Goal: Book appointment/travel/reservation

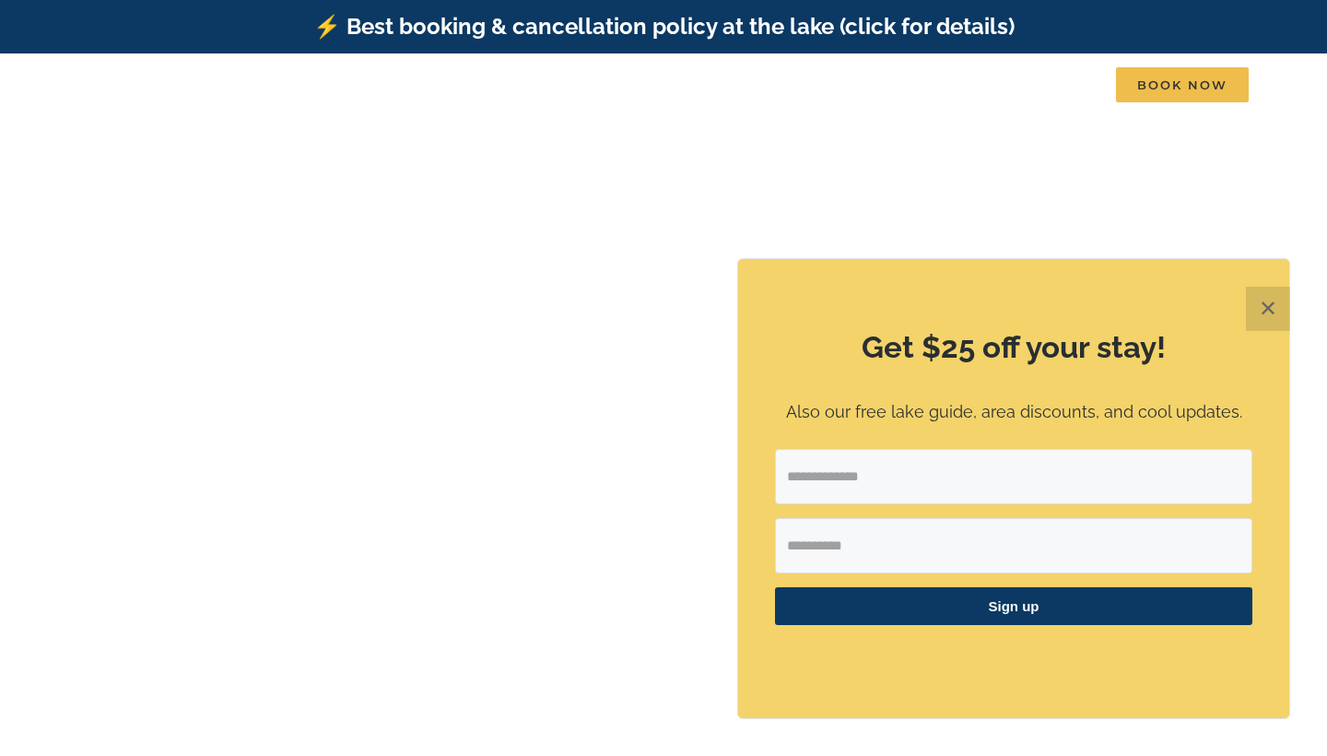
click at [1260, 318] on button "✕" at bounding box center [1268, 309] width 44 height 44
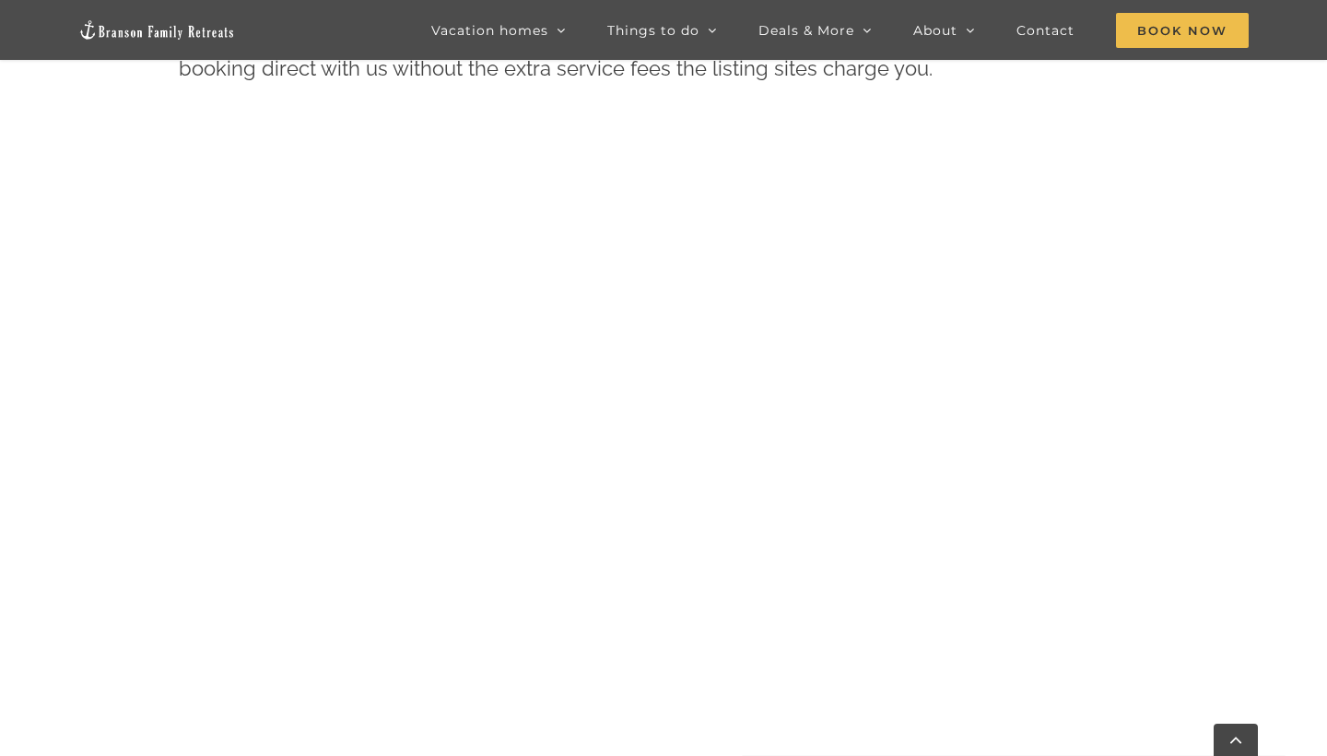
scroll to position [956, 0]
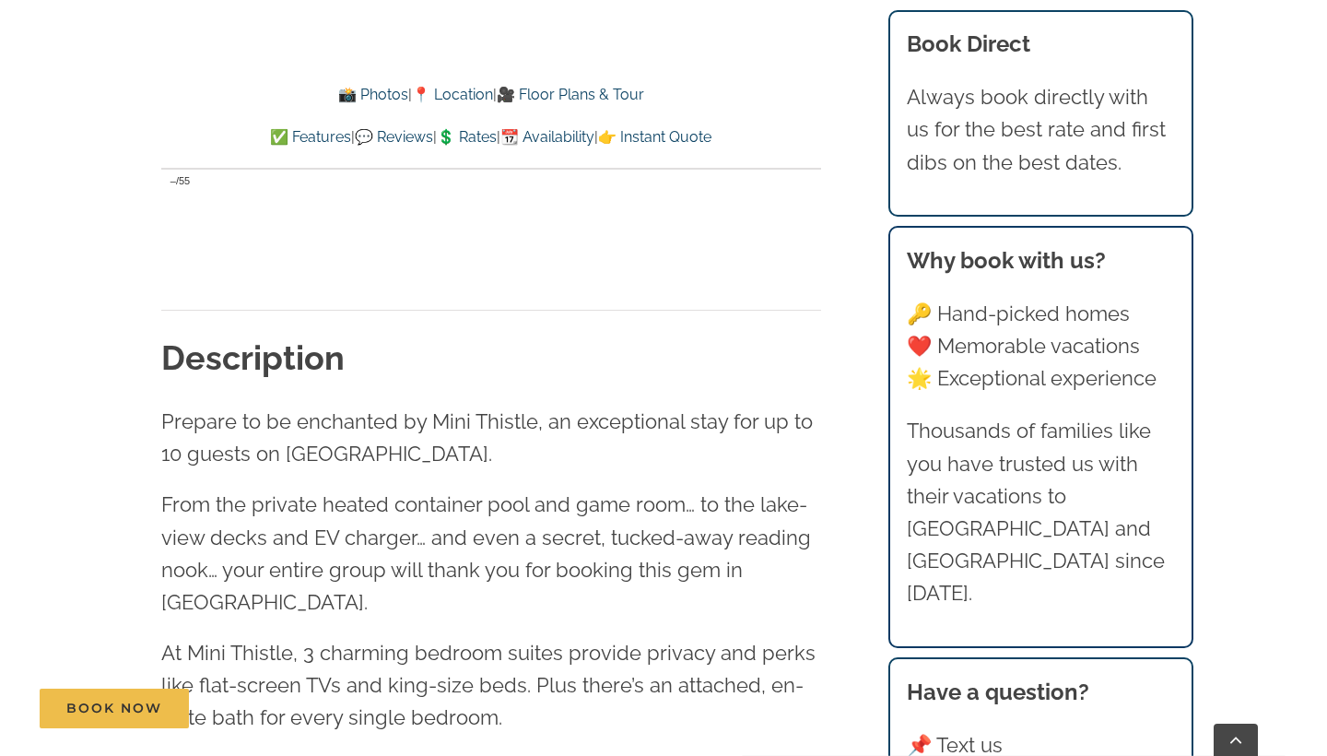
scroll to position [1878, 0]
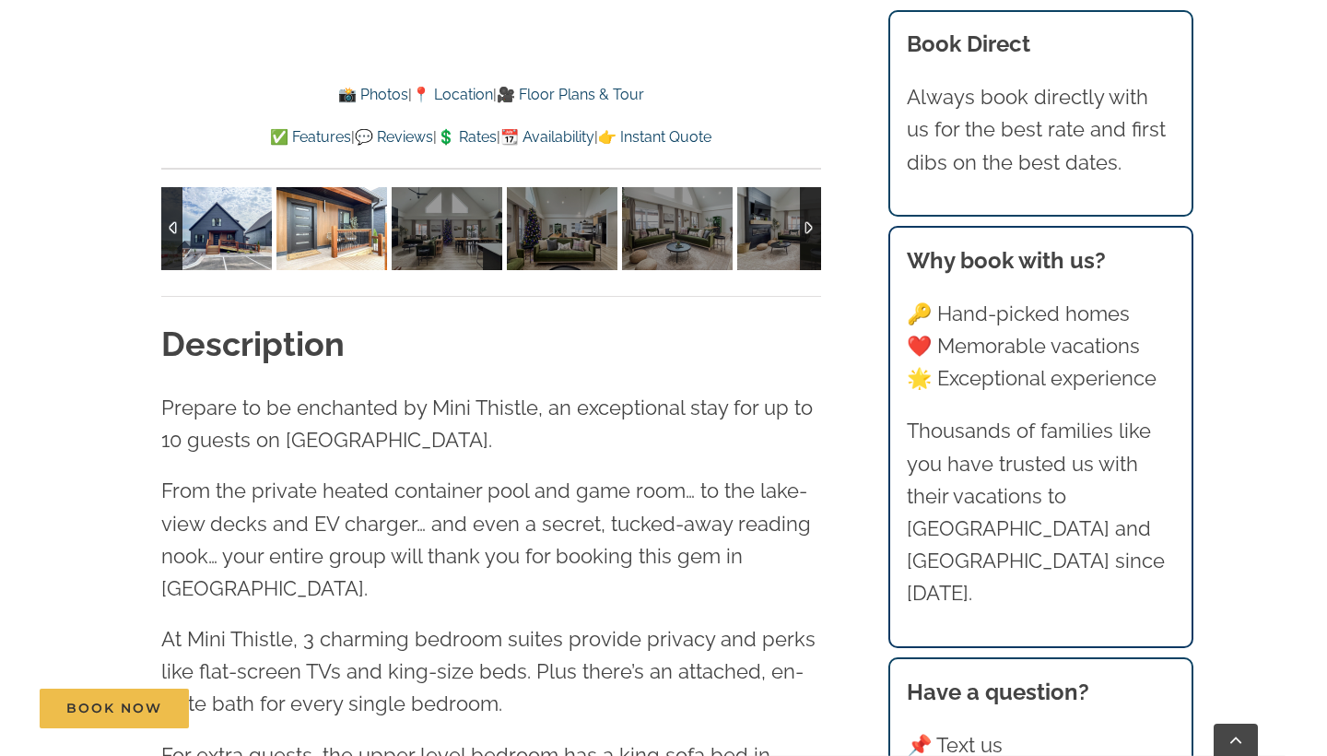
click at [357, 229] on img at bounding box center [331, 228] width 111 height 83
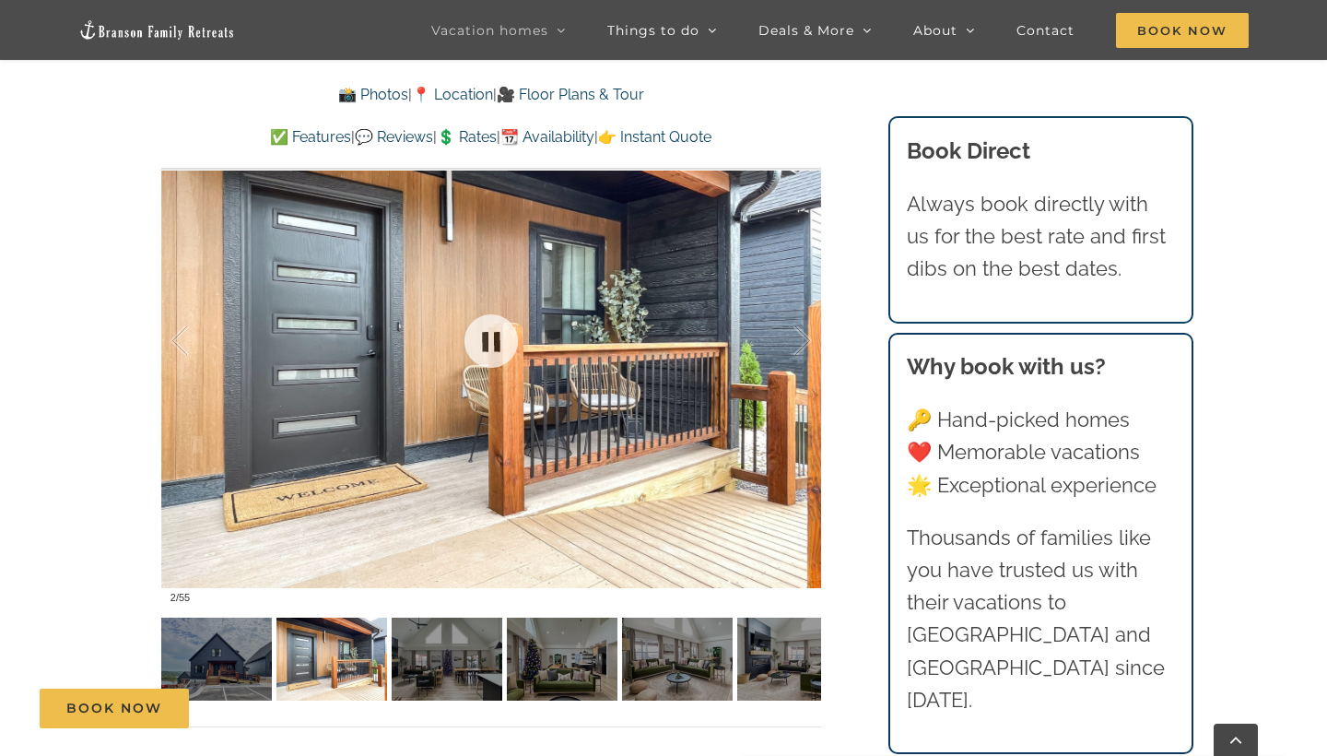
scroll to position [1447, 0]
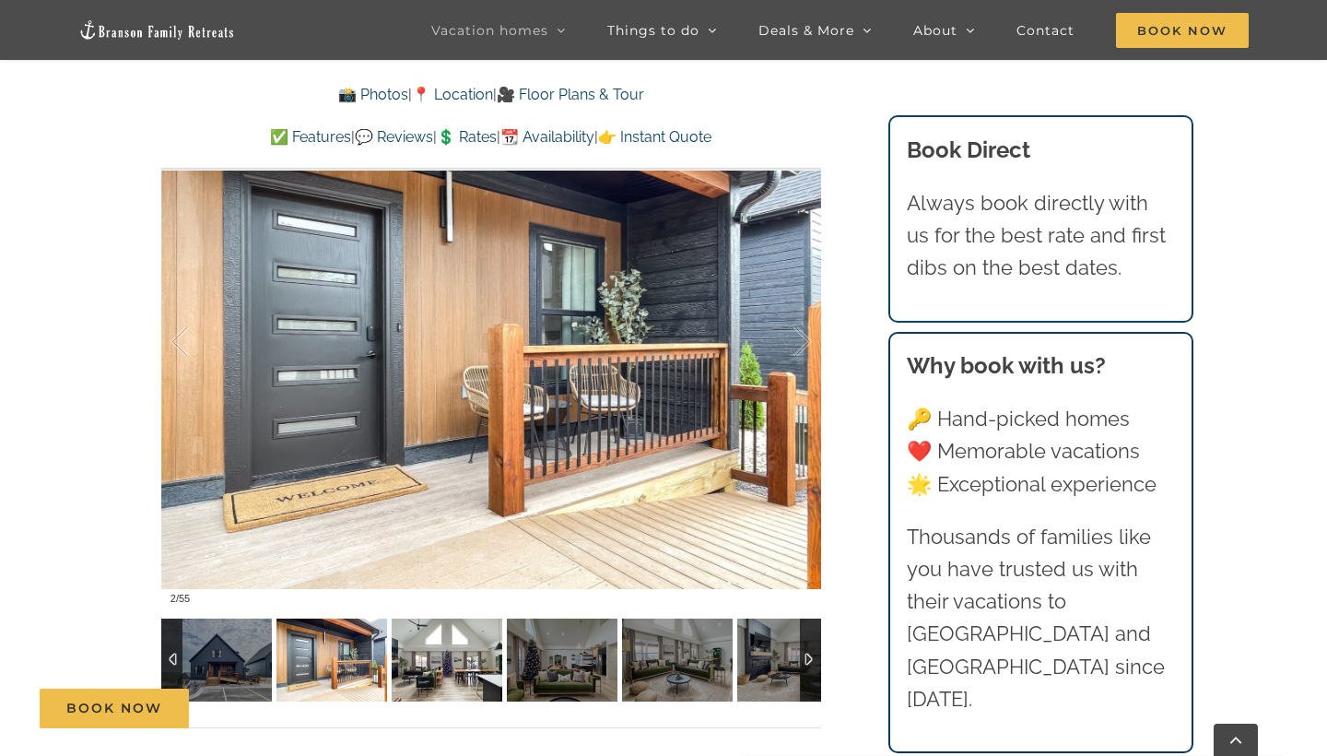
click at [475, 672] on img at bounding box center [447, 659] width 111 height 83
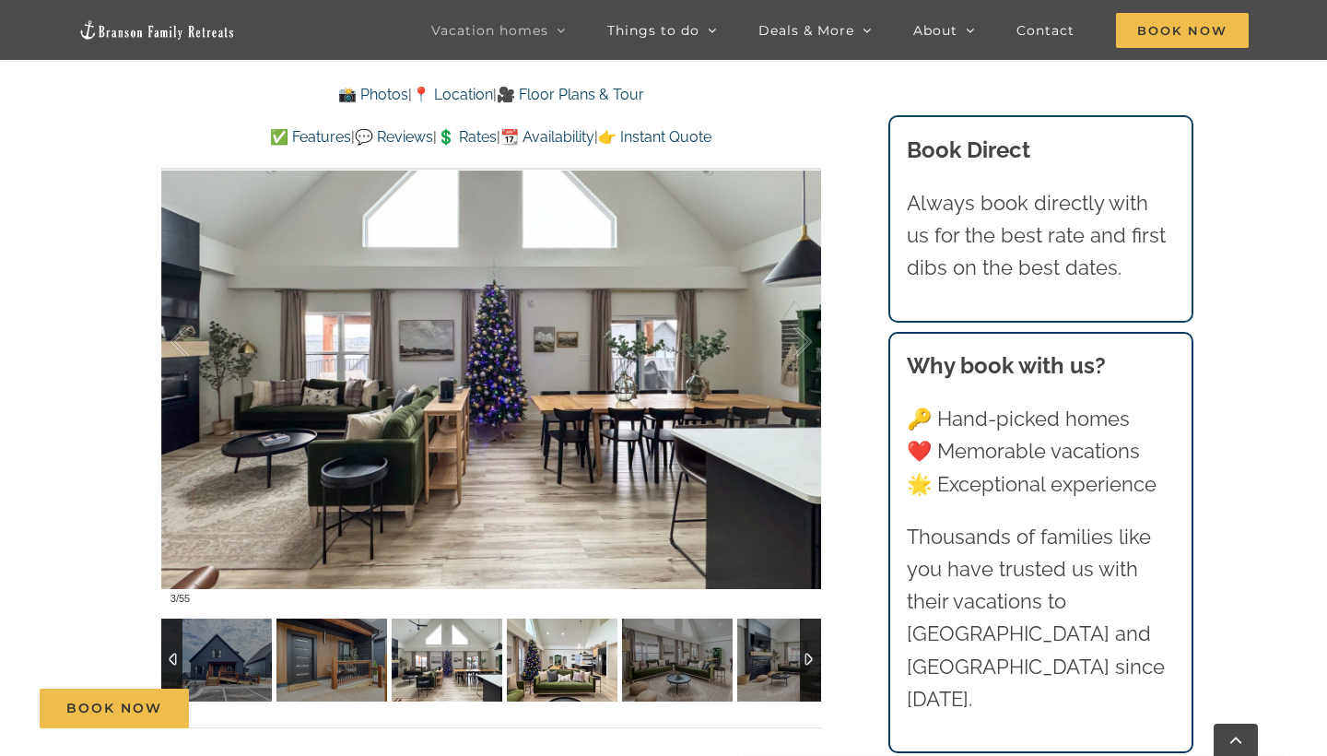
click at [567, 674] on img at bounding box center [562, 659] width 111 height 83
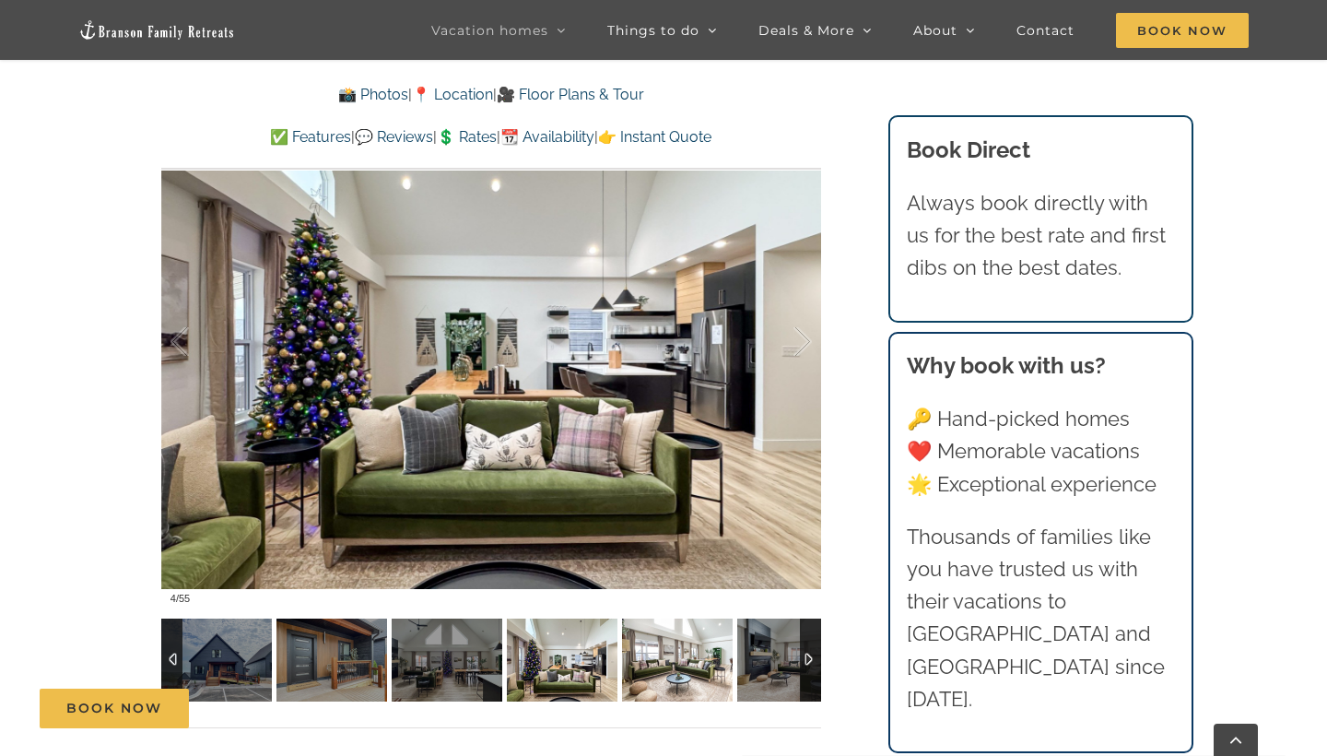
click at [696, 661] on img at bounding box center [677, 659] width 111 height 83
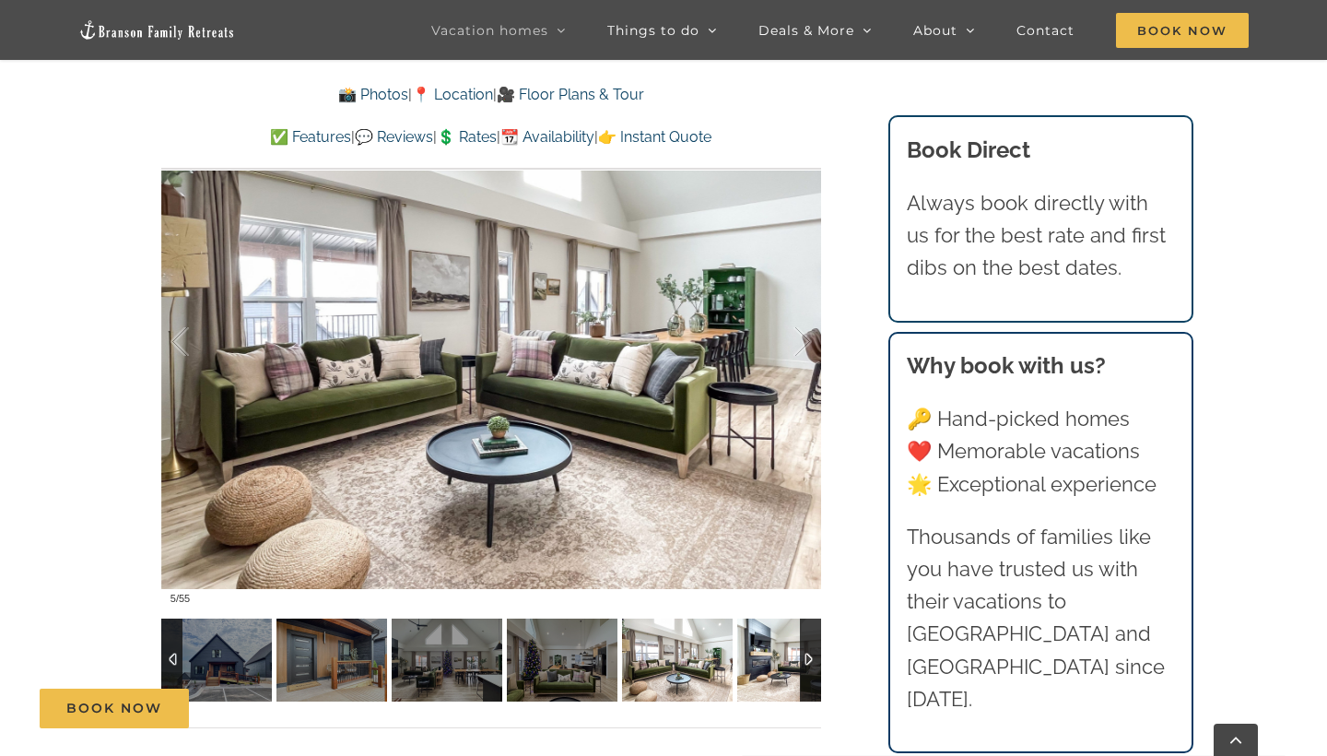
click at [779, 670] on img at bounding box center [792, 659] width 111 height 83
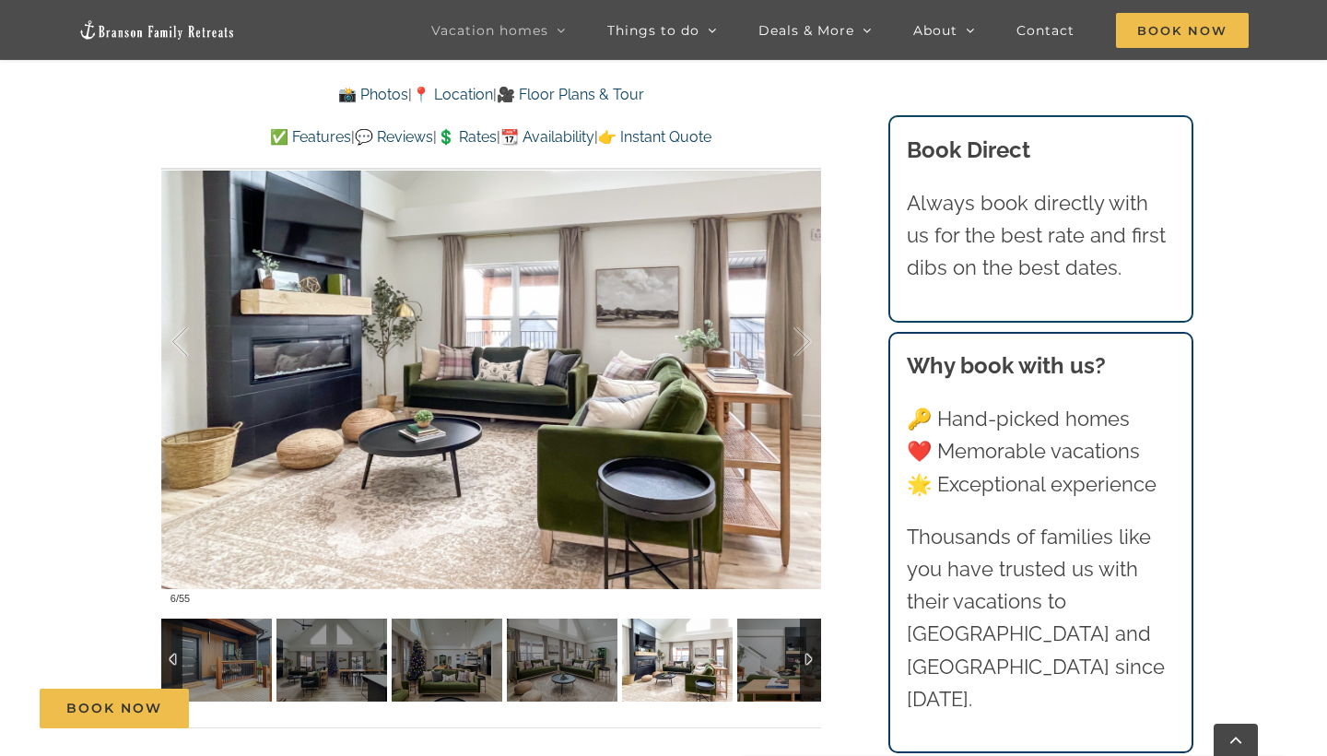
click at [816, 654] on div at bounding box center [810, 659] width 21 height 83
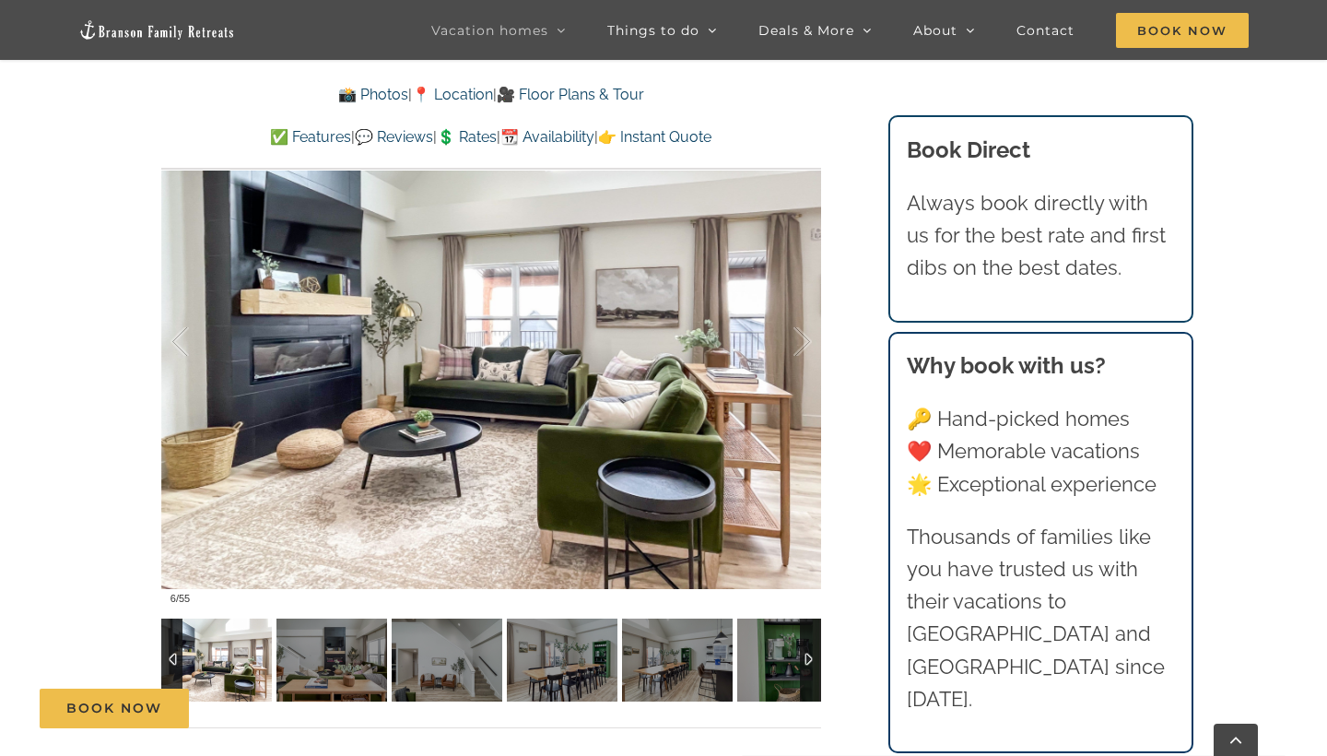
click at [816, 654] on div at bounding box center [810, 659] width 21 height 83
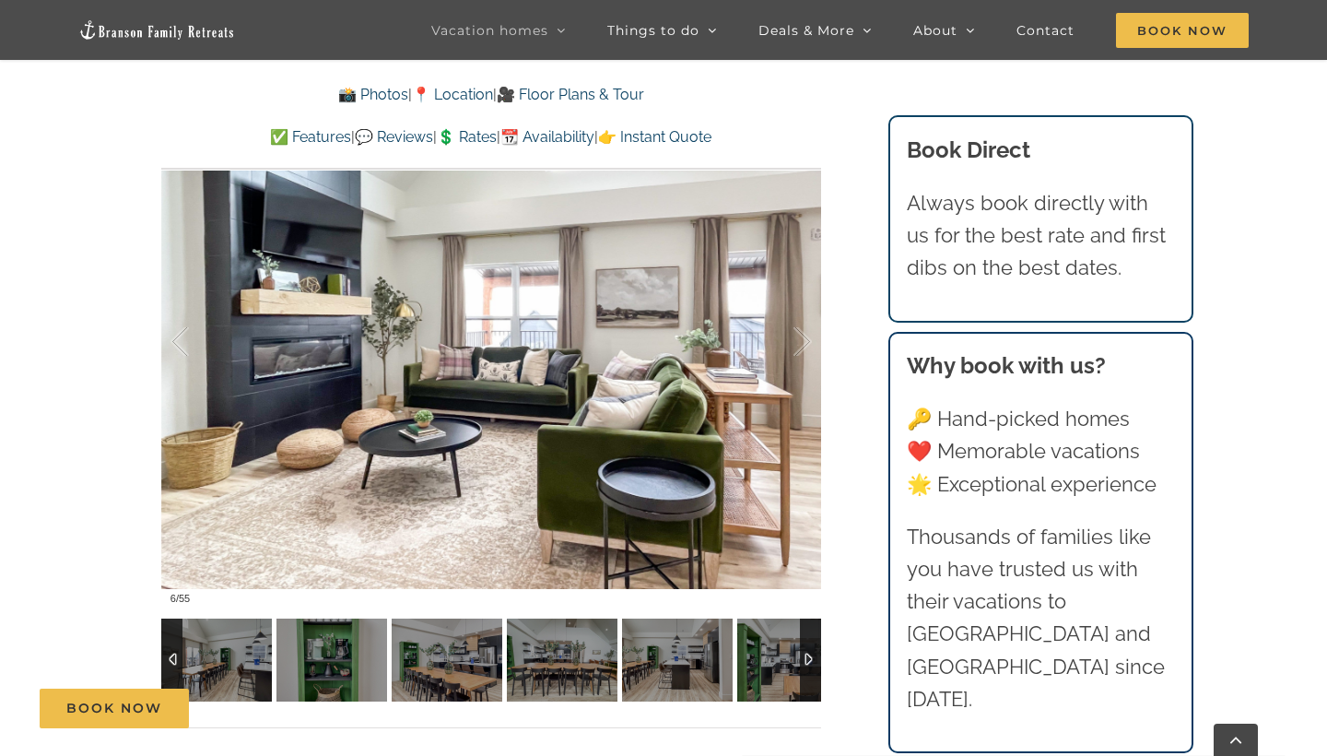
click at [816, 654] on div at bounding box center [810, 659] width 21 height 83
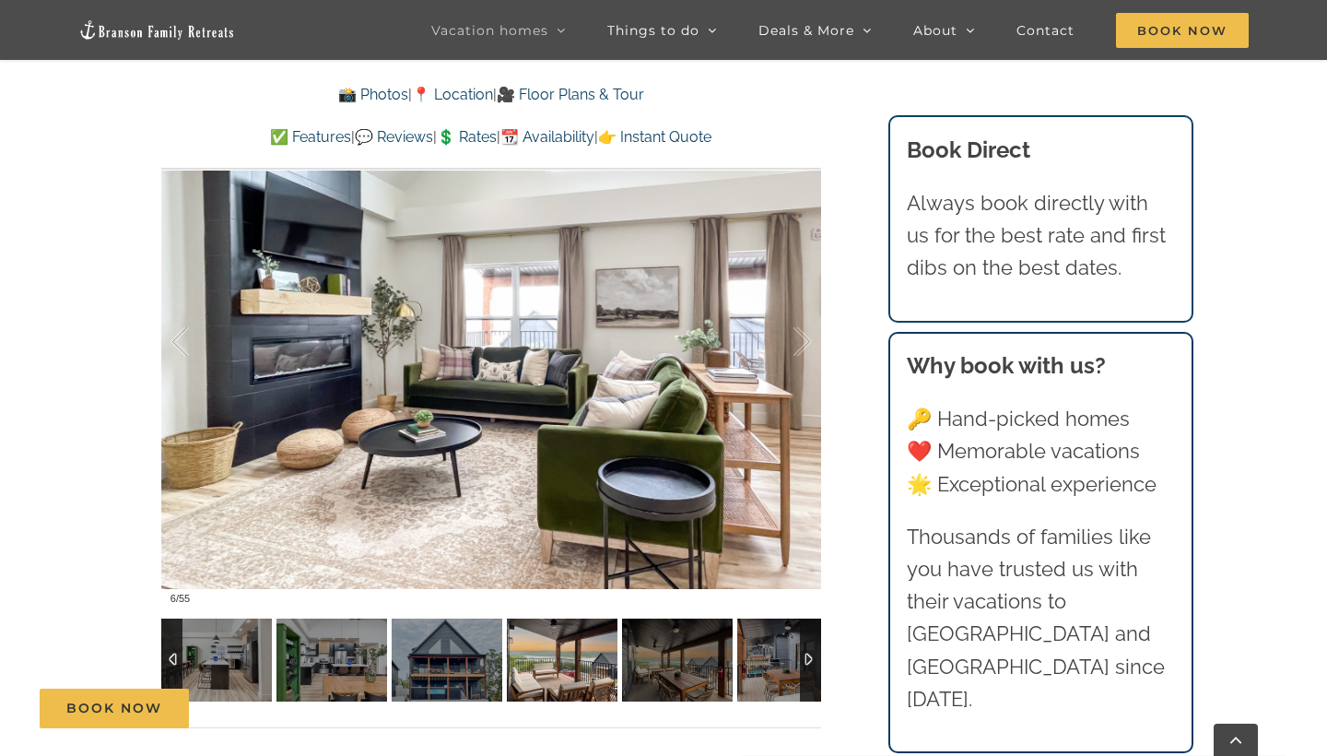
click at [562, 640] on img at bounding box center [562, 659] width 111 height 83
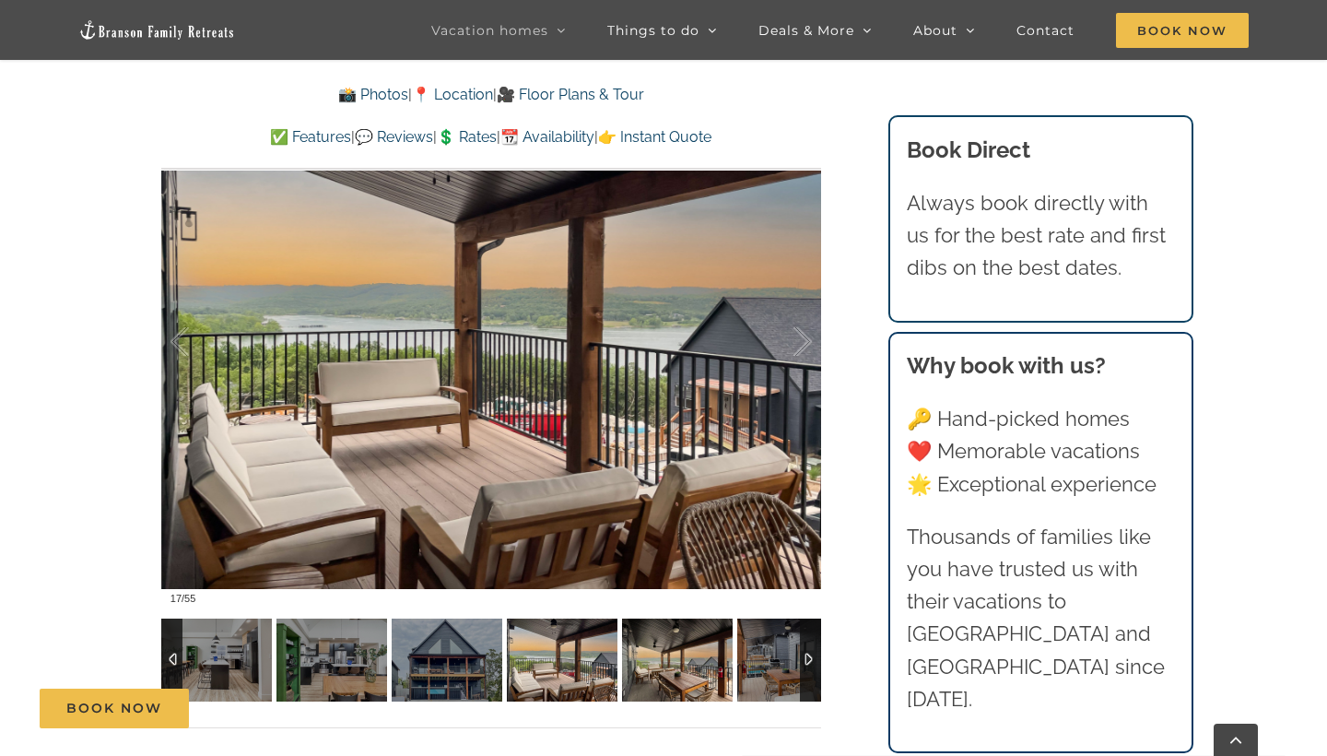
click at [667, 661] on img at bounding box center [677, 659] width 111 height 83
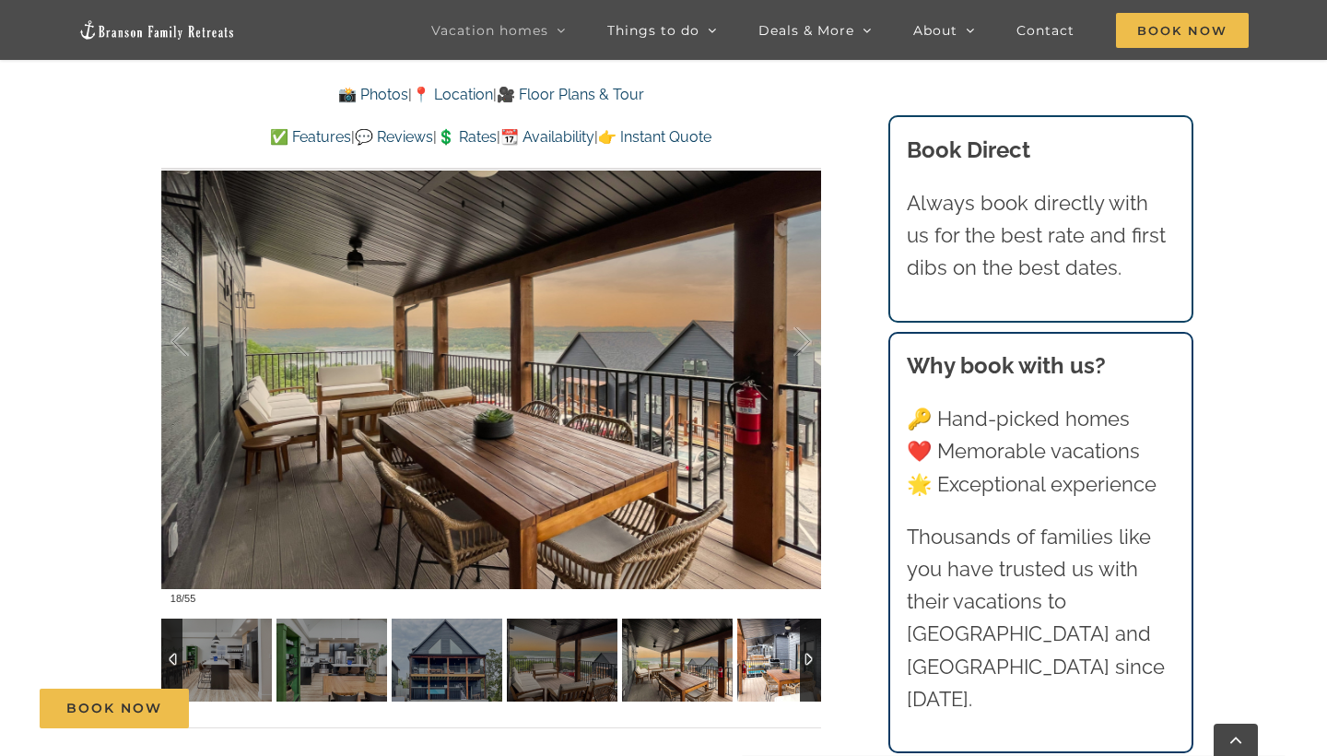
click at [777, 670] on img at bounding box center [792, 659] width 111 height 83
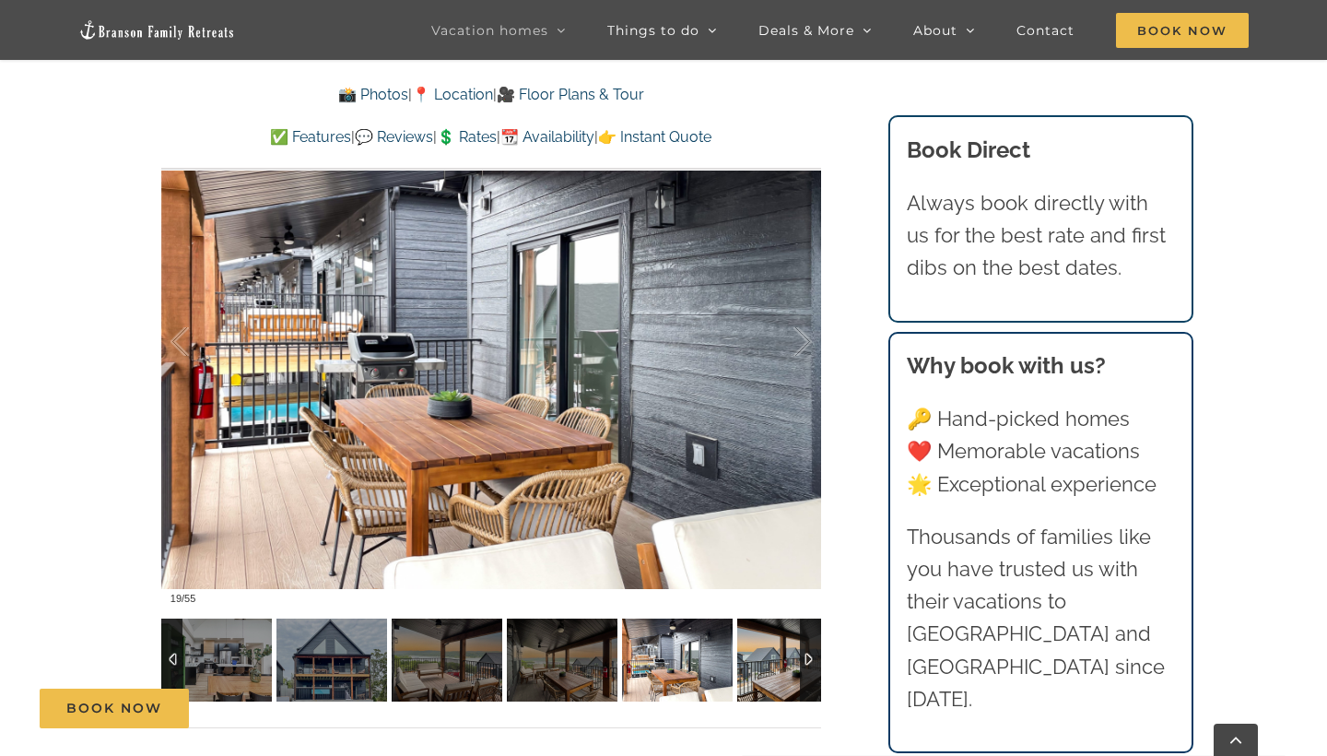
click at [783, 661] on img at bounding box center [792, 659] width 111 height 83
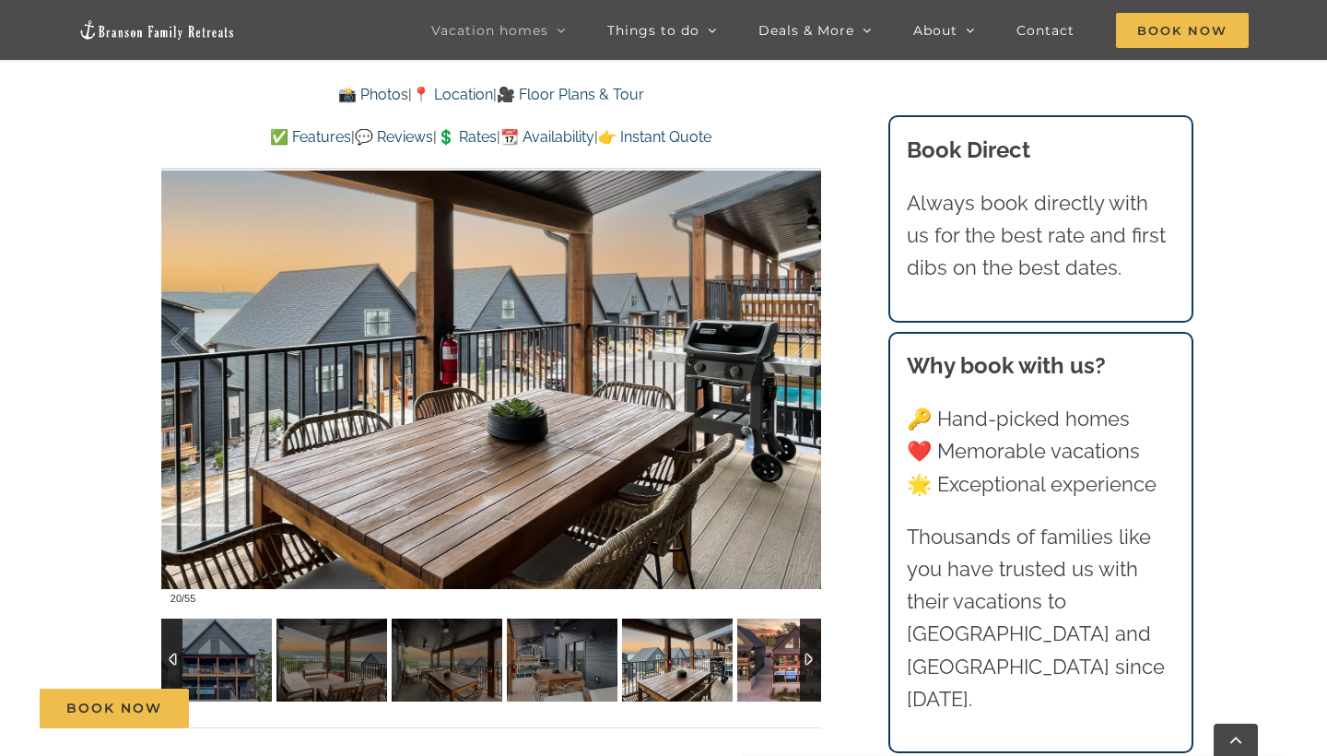
click at [781, 653] on img at bounding box center [792, 659] width 111 height 83
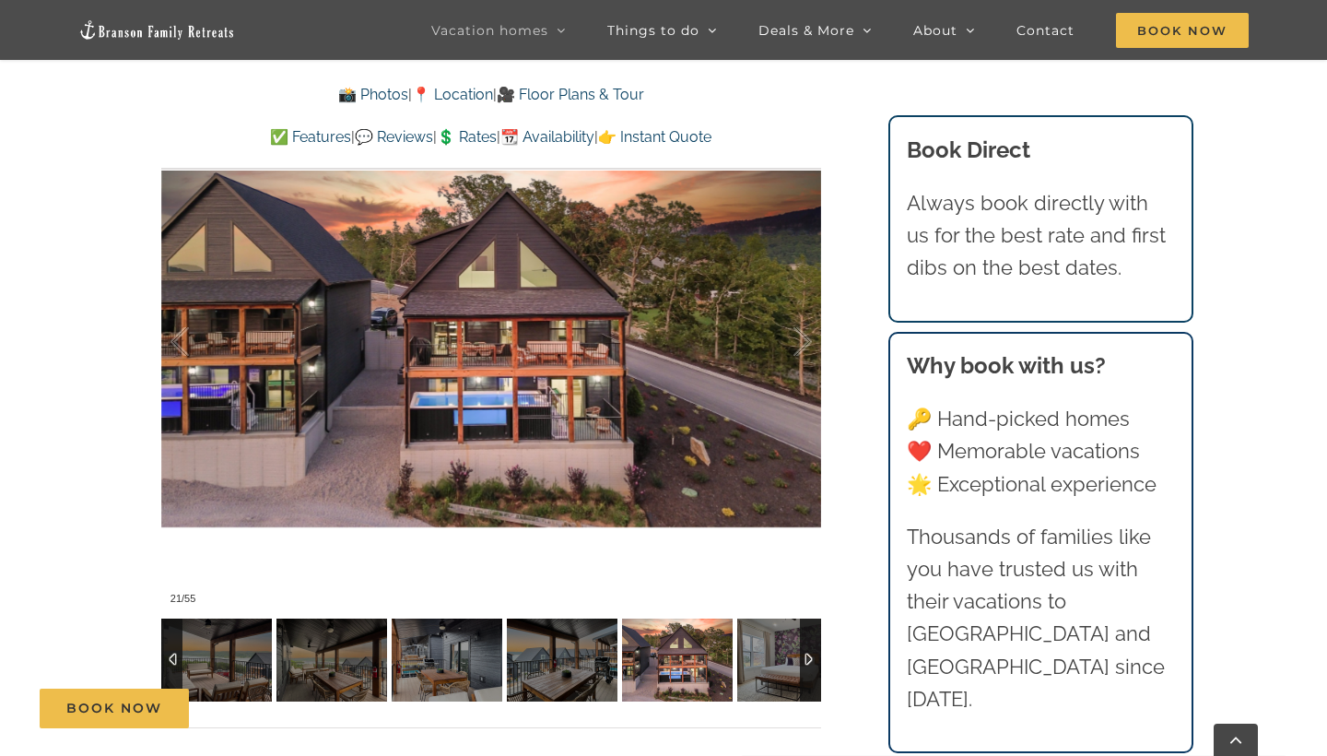
click at [807, 658] on div at bounding box center [810, 659] width 21 height 83
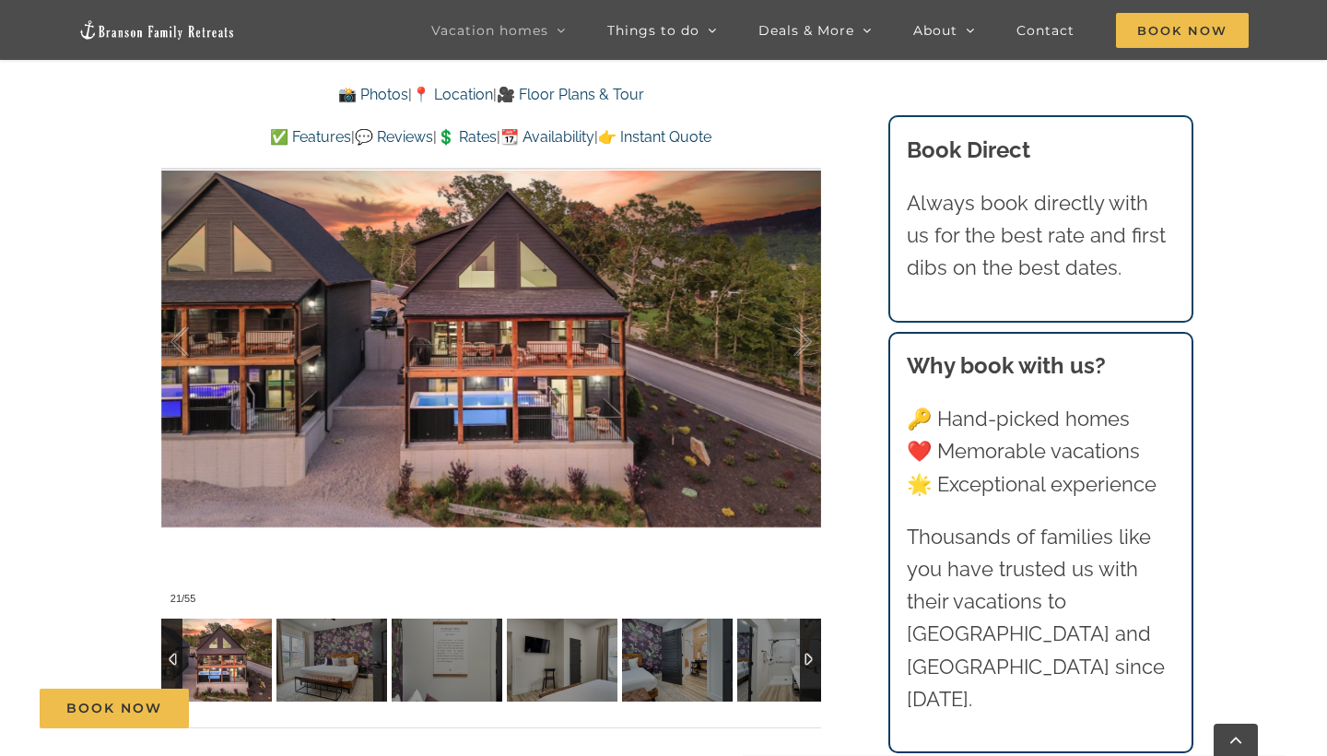
click at [807, 658] on div at bounding box center [810, 659] width 21 height 83
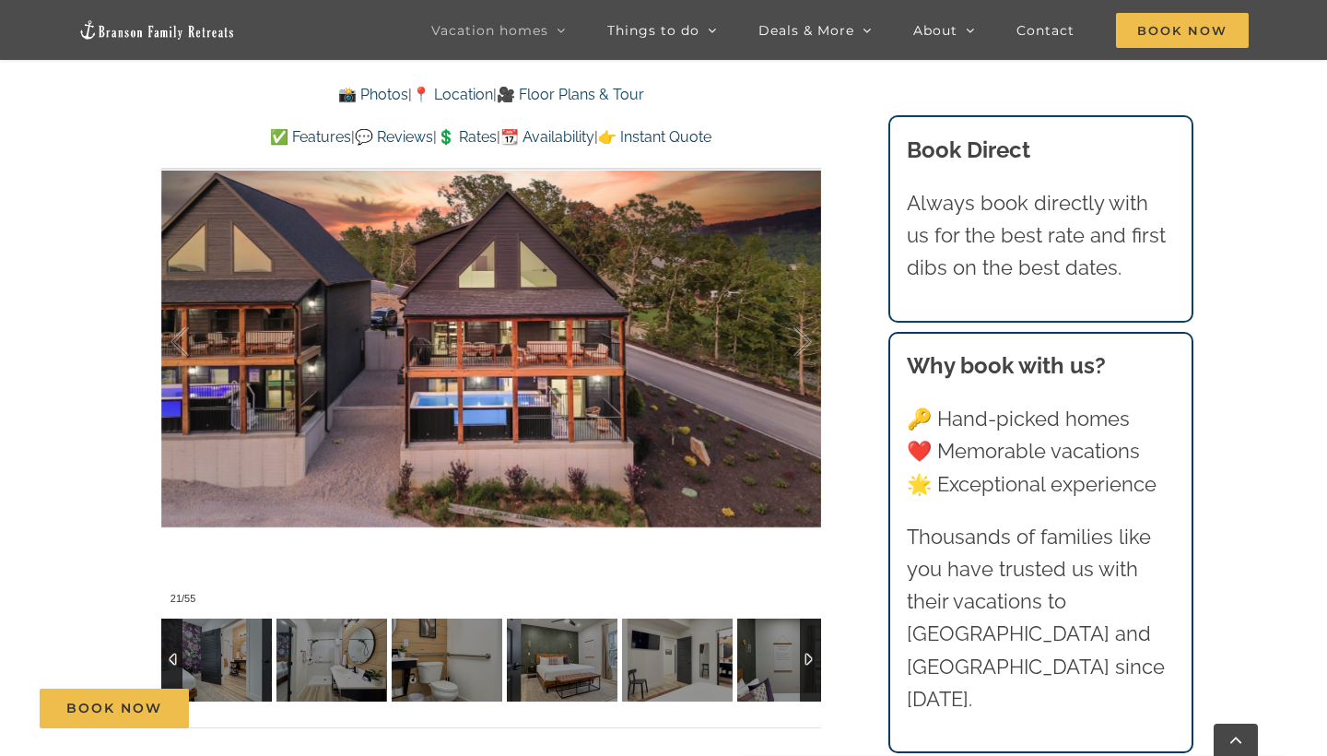
click at [807, 658] on div at bounding box center [810, 659] width 21 height 83
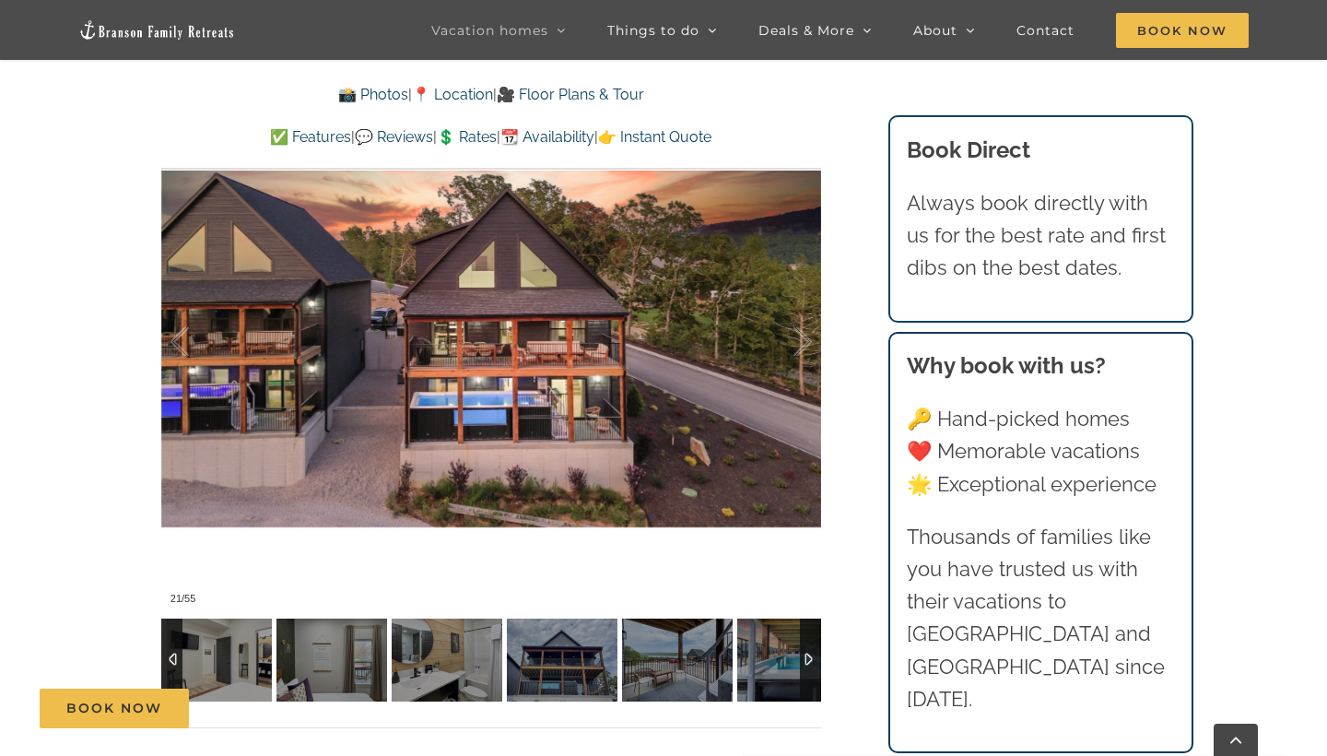
click at [807, 658] on div at bounding box center [810, 659] width 21 height 83
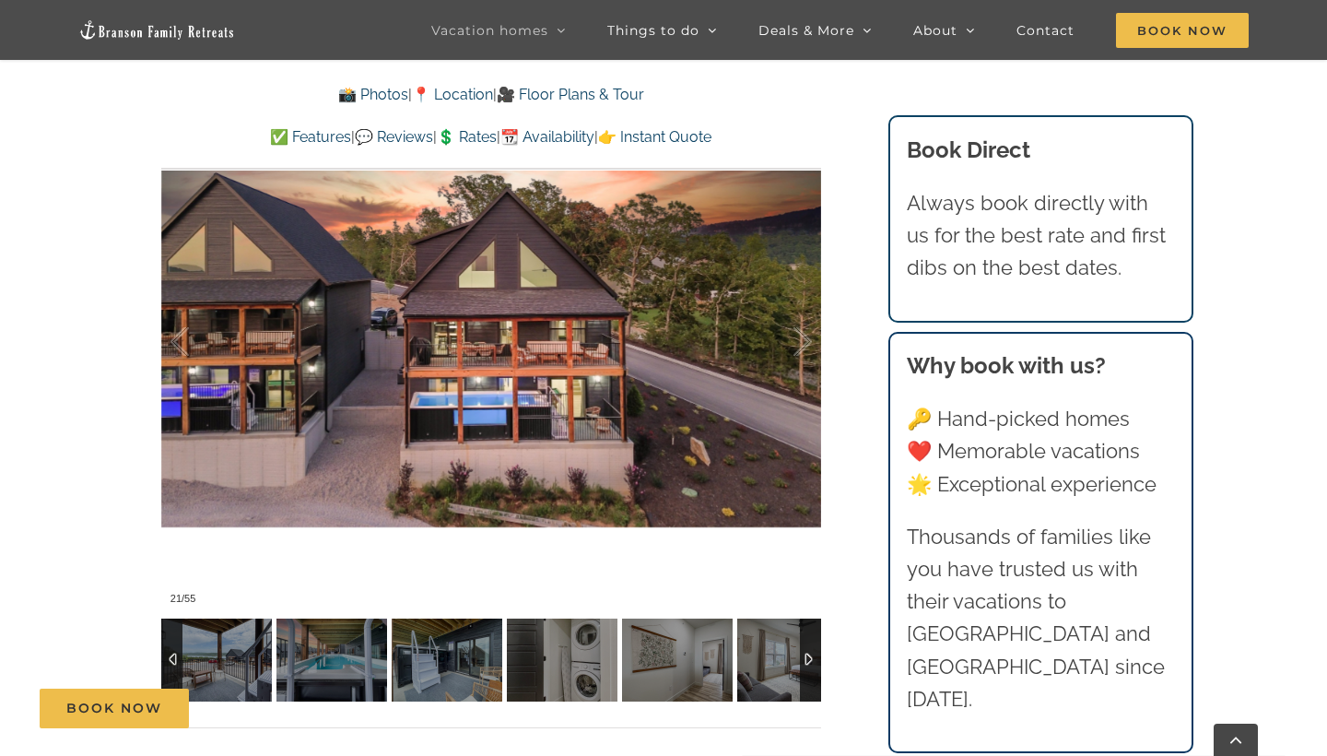
click at [807, 658] on div at bounding box center [810, 659] width 21 height 83
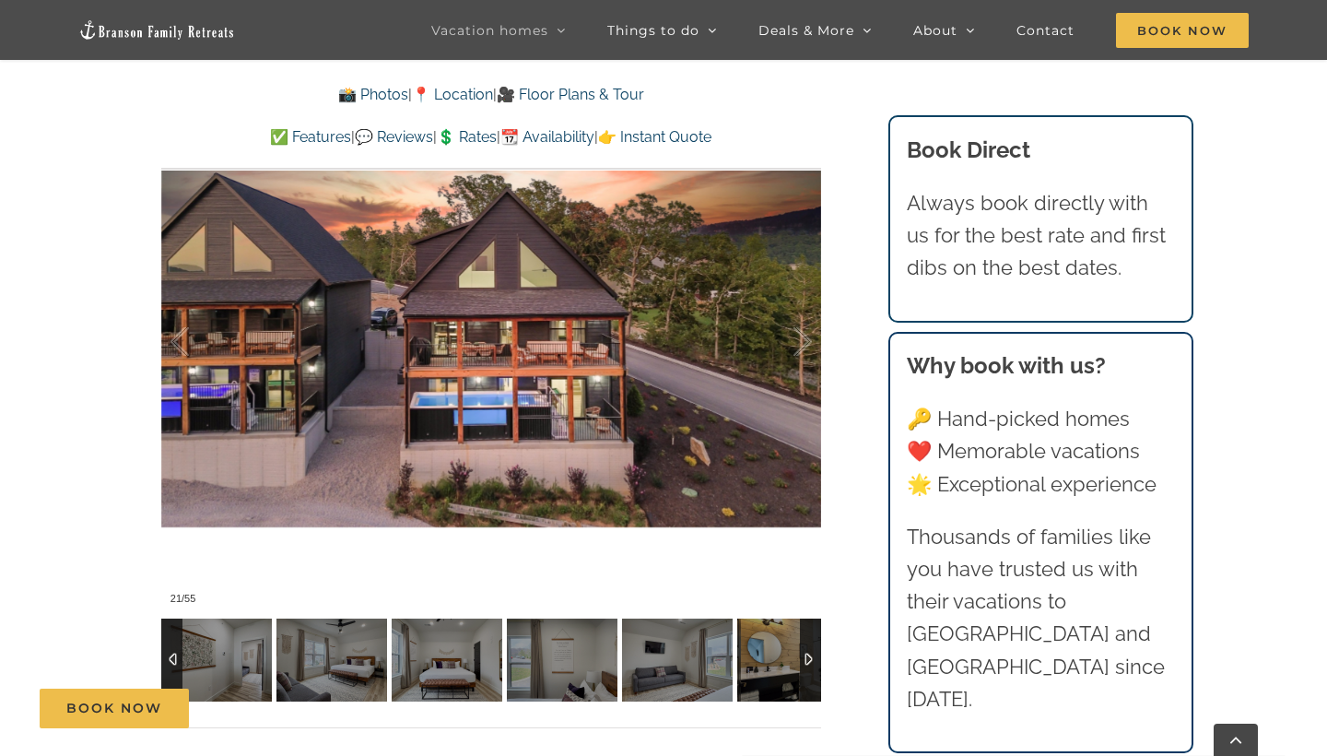
click at [807, 658] on div at bounding box center [810, 659] width 21 height 83
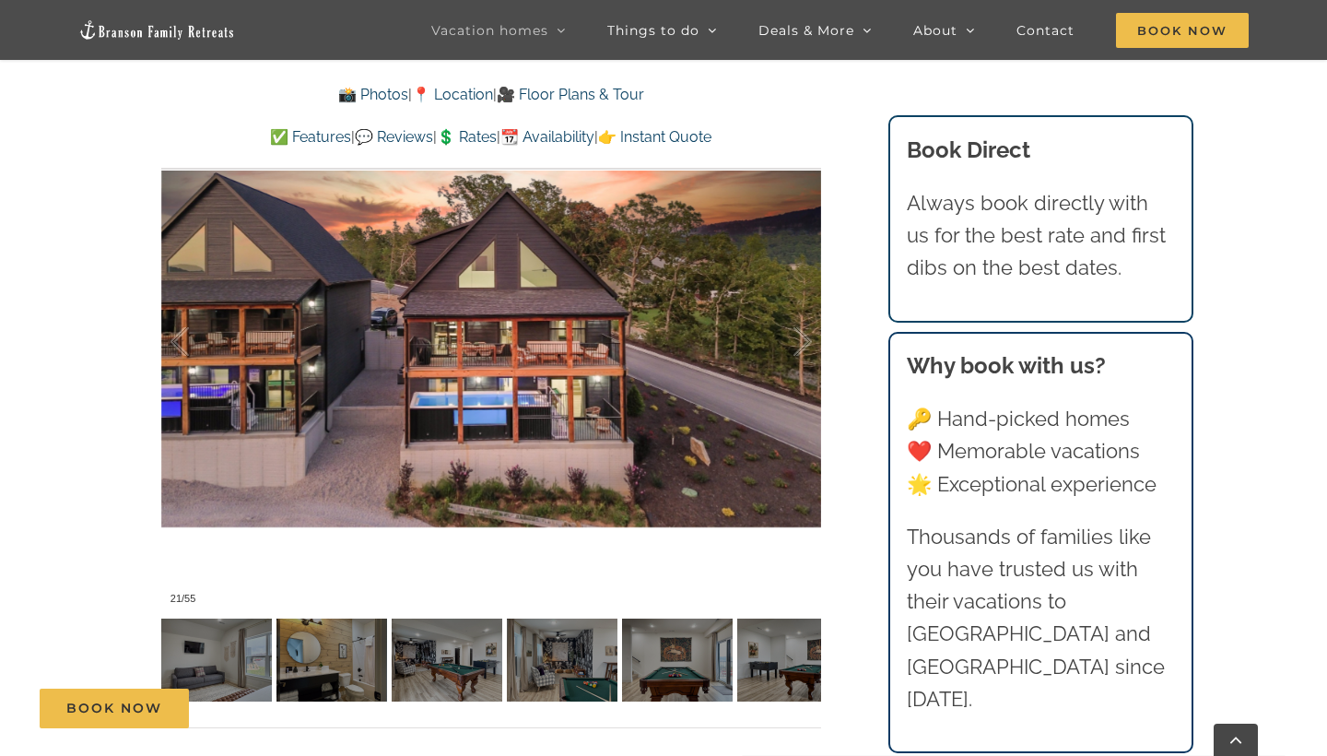
click at [487, 131] on link "💲 Rates" at bounding box center [467, 137] width 60 height 18
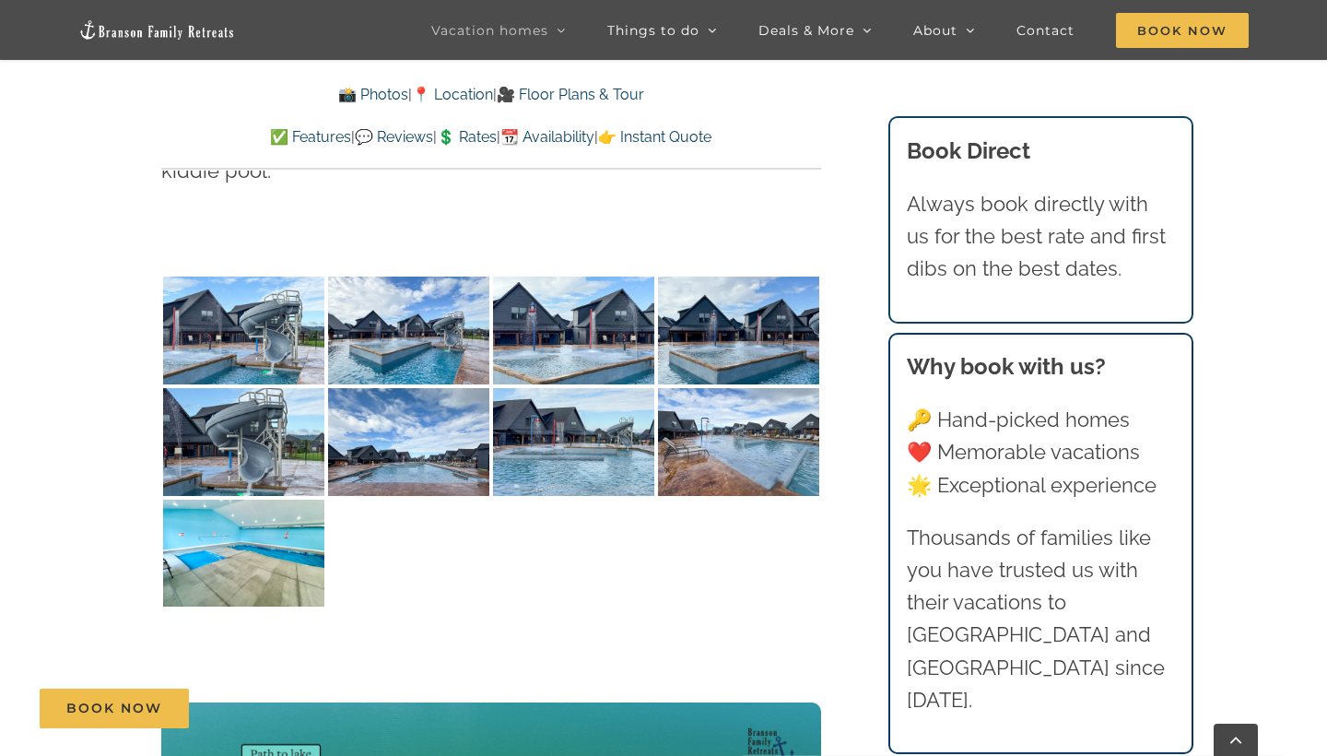
scroll to position [4732, 0]
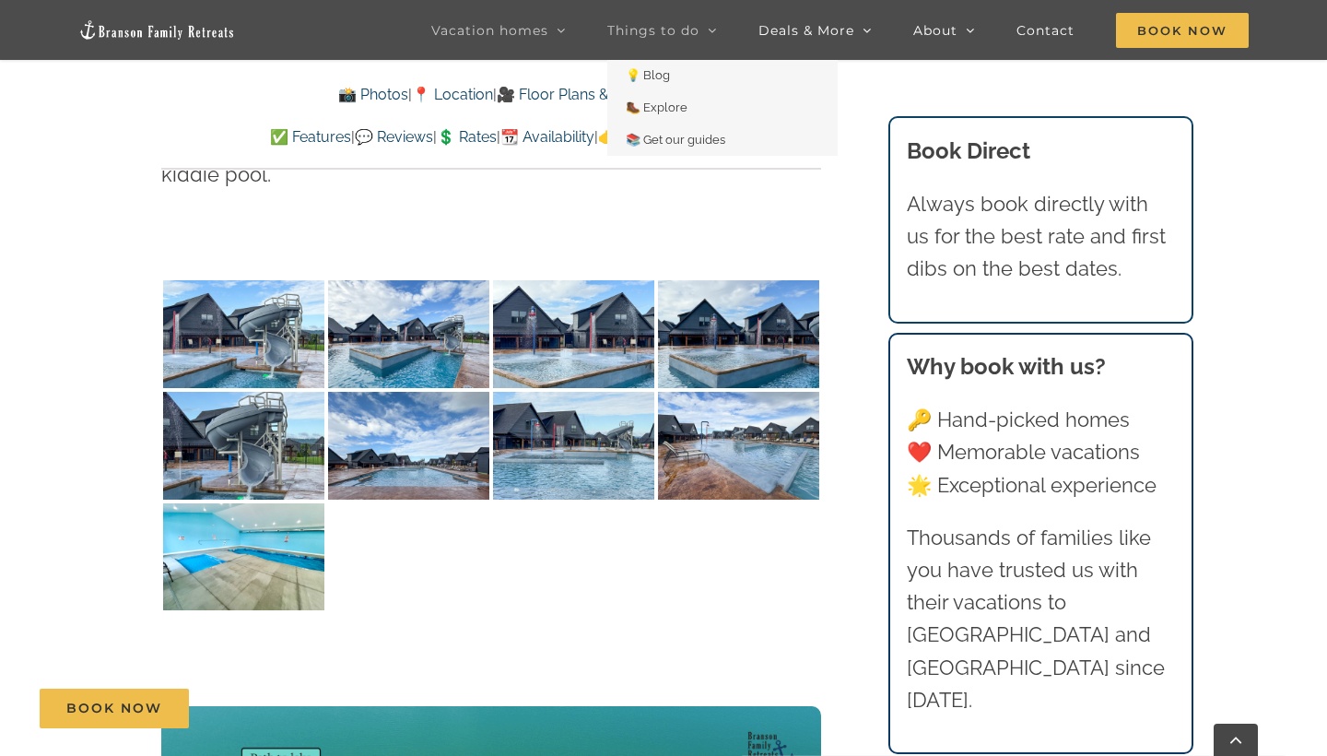
drag, startPoint x: 597, startPoint y: 458, endPoint x: 648, endPoint y: 29, distance: 431.5
click at [648, 29] on span "Things to do" at bounding box center [653, 30] width 92 height 13
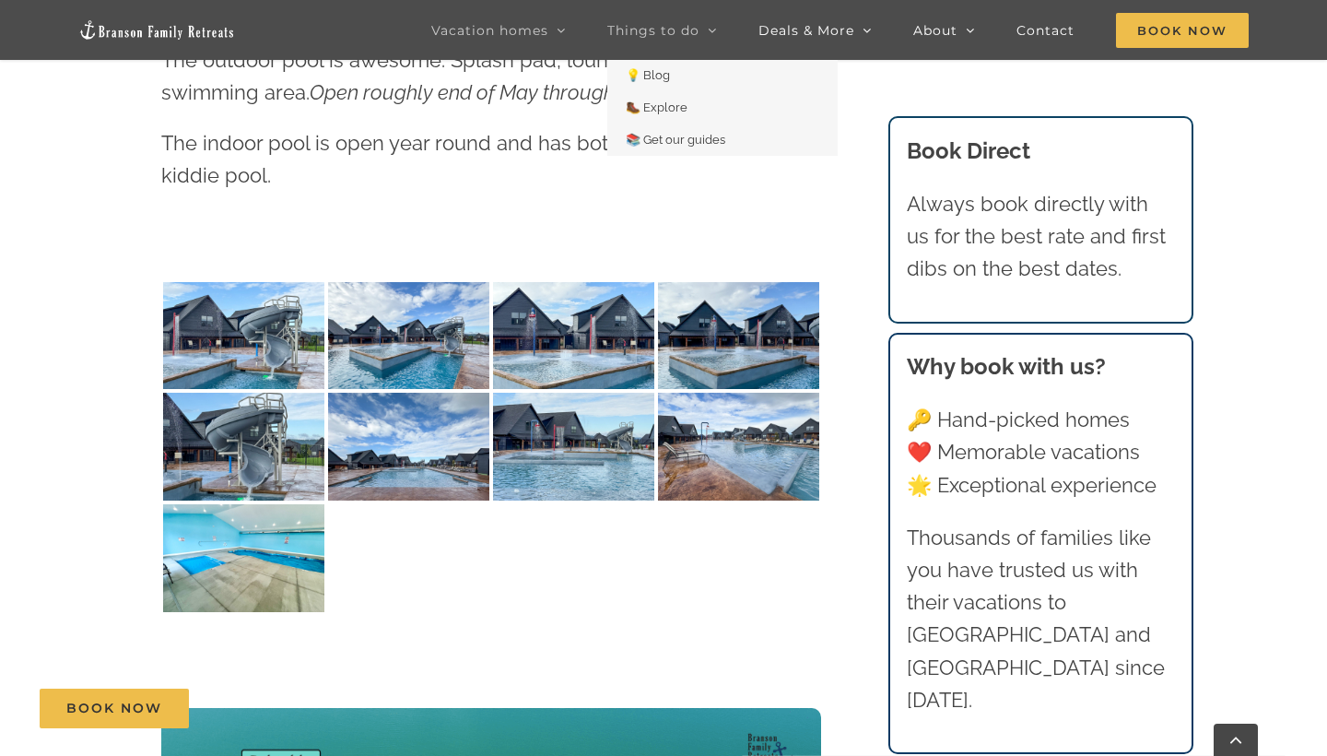
scroll to position [1447, 0]
